Goal: Check status: Check status

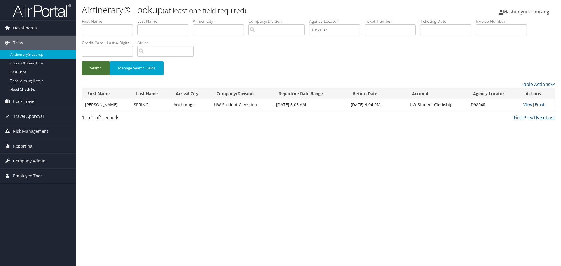
type input "DB2H82"
click at [100, 71] on button "Search" at bounding box center [96, 68] width 28 height 14
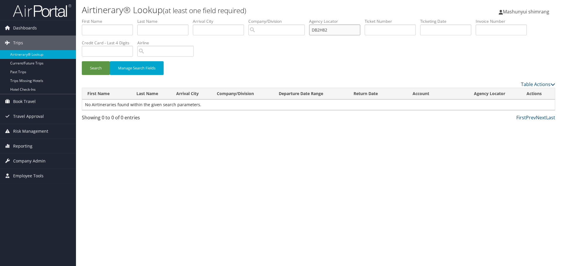
drag, startPoint x: 326, startPoint y: 32, endPoint x: 298, endPoint y: 31, distance: 28.3
click at [298, 18] on ul "First Name Last Name Departure City Arrival City Company/Division Airport/City …" at bounding box center [318, 18] width 473 height 0
paste input "PT"
type input "DB2HPT"
click at [100, 67] on button "Search" at bounding box center [96, 68] width 28 height 14
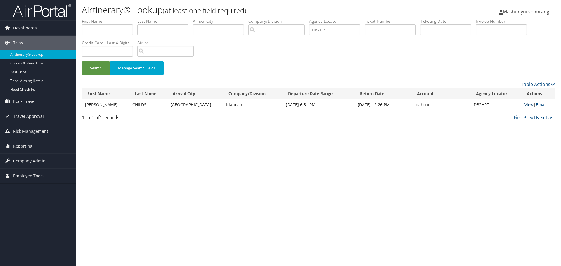
click at [524, 106] on link "View" at bounding box center [528, 105] width 9 height 6
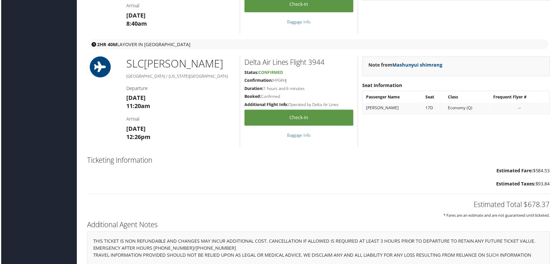
scroll to position [562, 0]
